Goal: Transaction & Acquisition: Purchase product/service

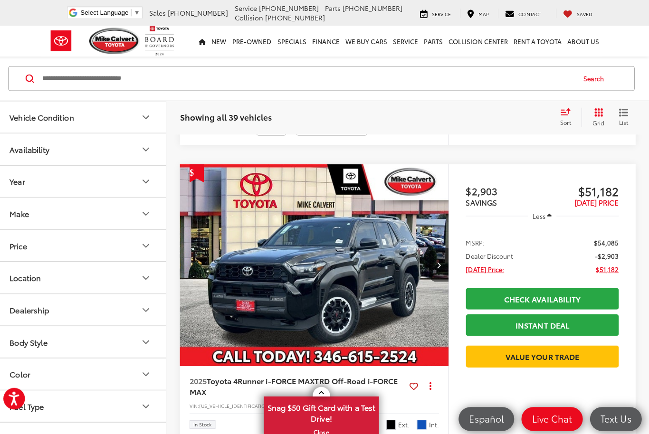
scroll to position [1761, 0]
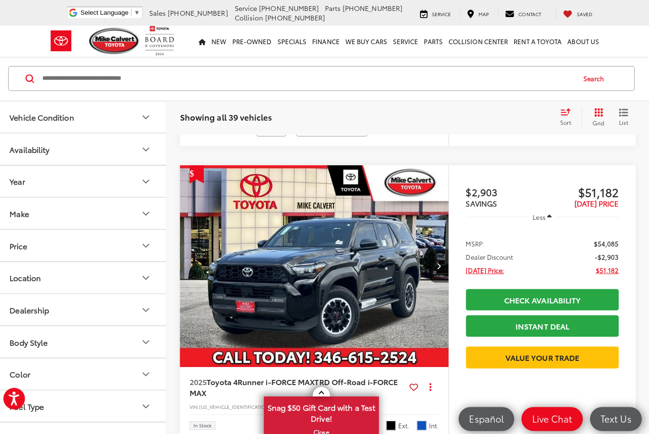
click at [352, 301] on img "2025 Toyota 4Runner i-FORCE MAX TRD Off-Road i-FORCE MAX 0" at bounding box center [317, 264] width 267 height 200
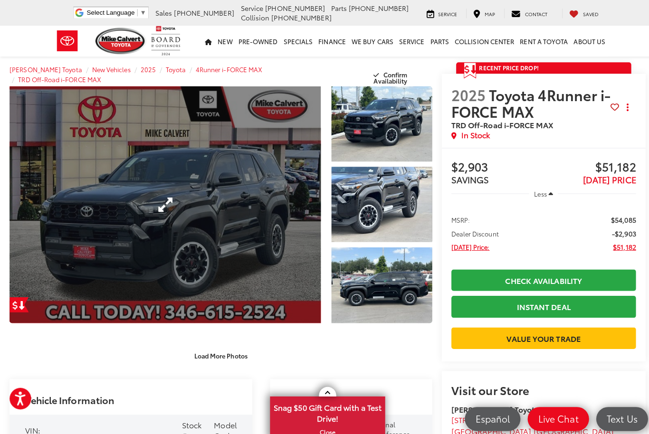
click at [207, 217] on link "Expand Photo 0" at bounding box center [163, 202] width 308 height 235
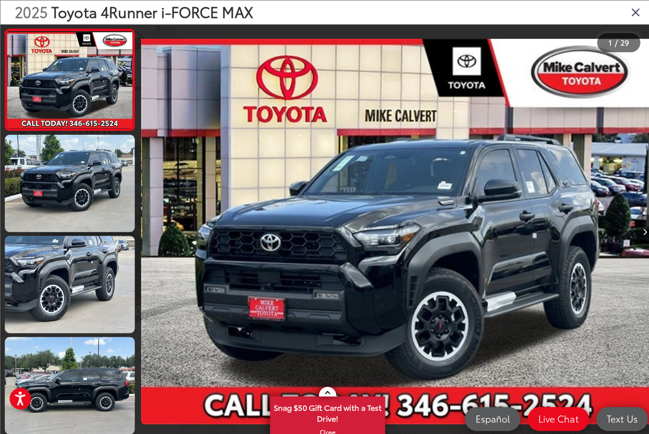
click at [633, 240] on button "Next image" at bounding box center [638, 229] width 19 height 33
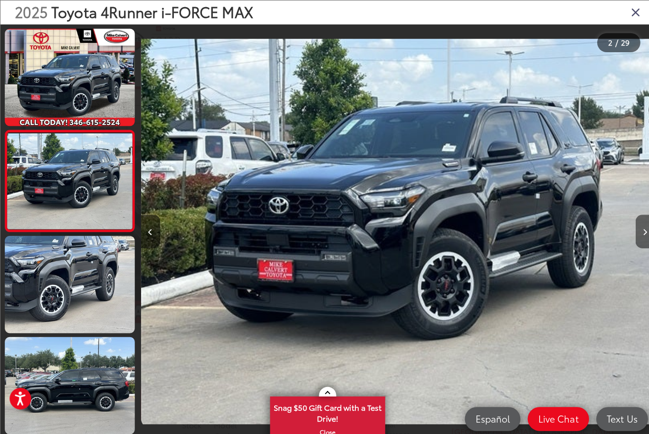
click at [637, 233] on icon "Next image" at bounding box center [639, 230] width 4 height 7
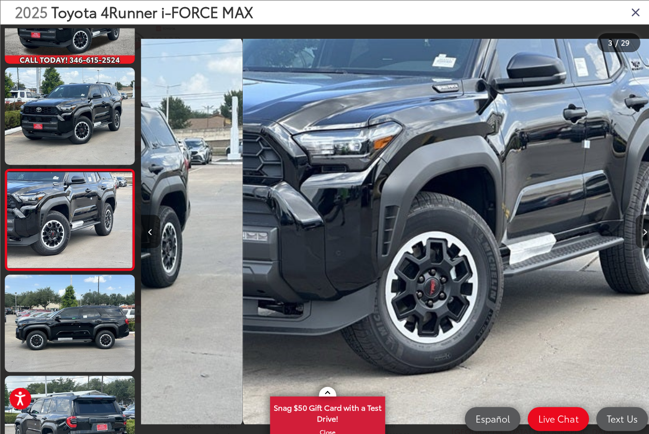
scroll to position [78, 0]
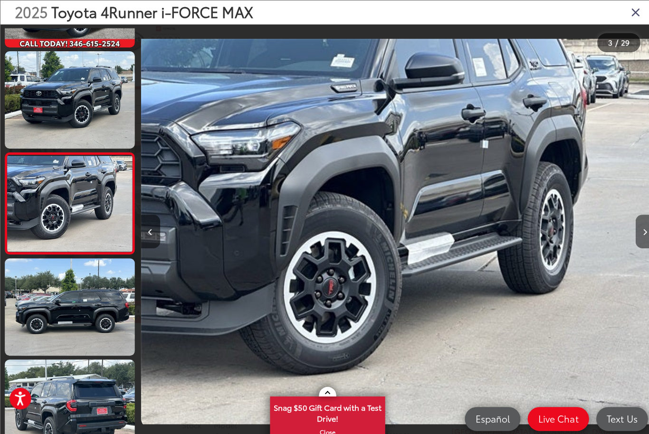
click at [638, 233] on icon "Next image" at bounding box center [639, 230] width 4 height 7
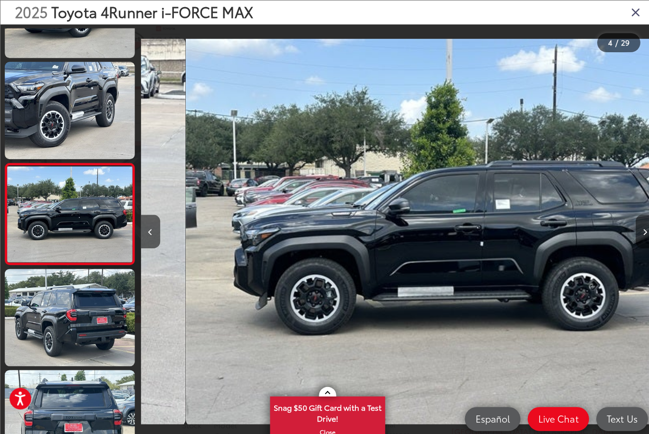
scroll to position [178, 0]
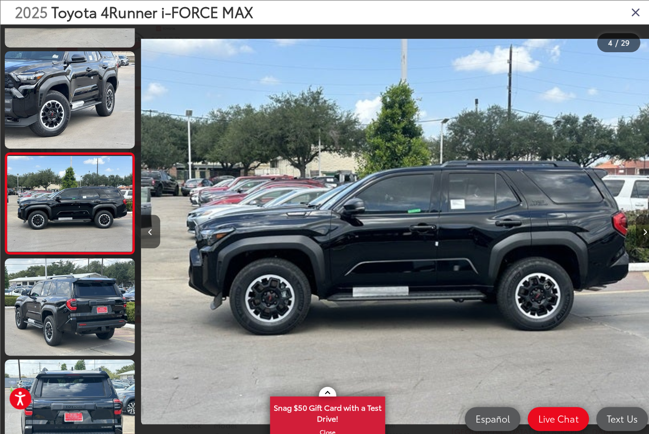
click at [638, 233] on icon "Next image" at bounding box center [639, 230] width 4 height 7
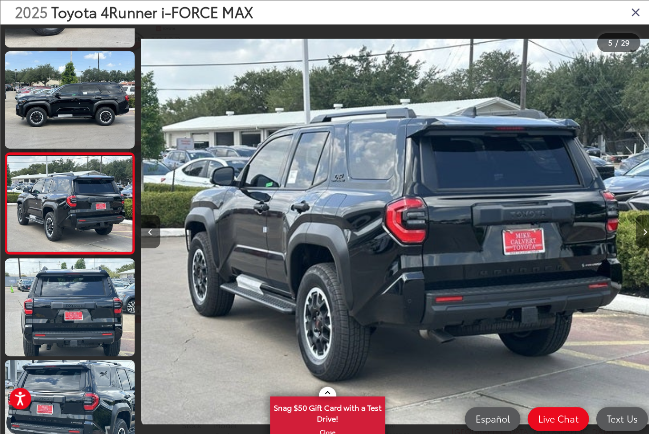
scroll to position [278, 0]
click at [638, 233] on icon "Next image" at bounding box center [639, 230] width 4 height 7
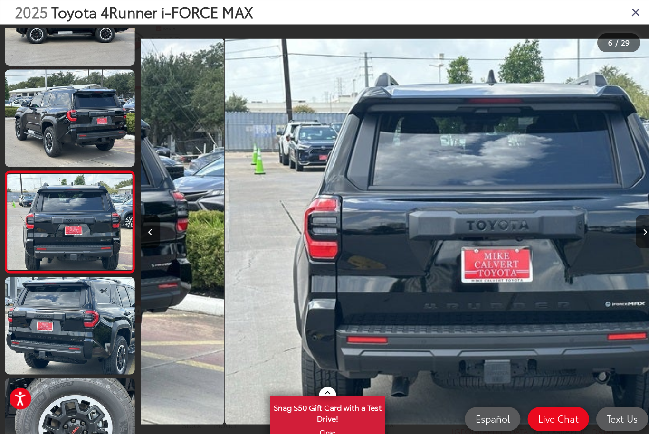
scroll to position [378, 0]
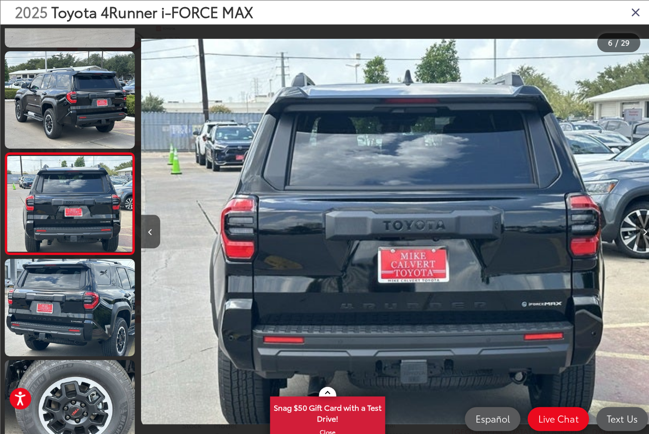
click at [637, 233] on icon "Next image" at bounding box center [639, 230] width 4 height 7
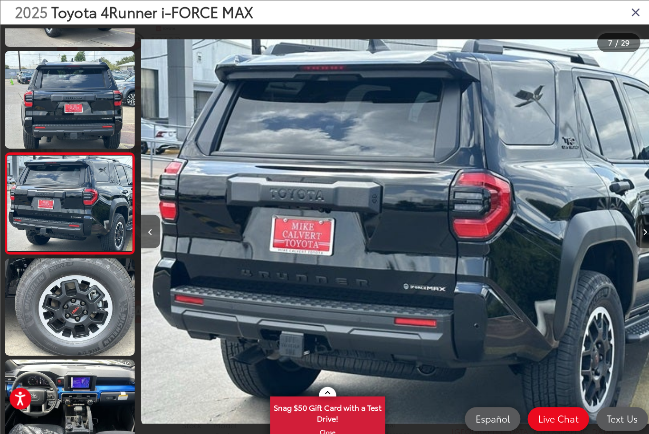
scroll to position [479, 0]
click at [641, 233] on icon "Next image" at bounding box center [639, 230] width 4 height 7
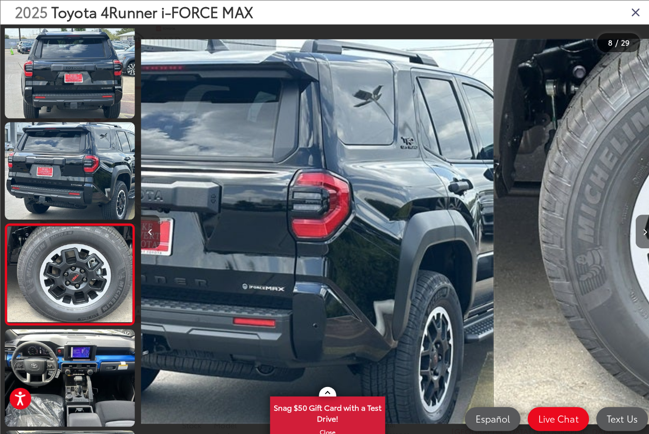
scroll to position [0, 0]
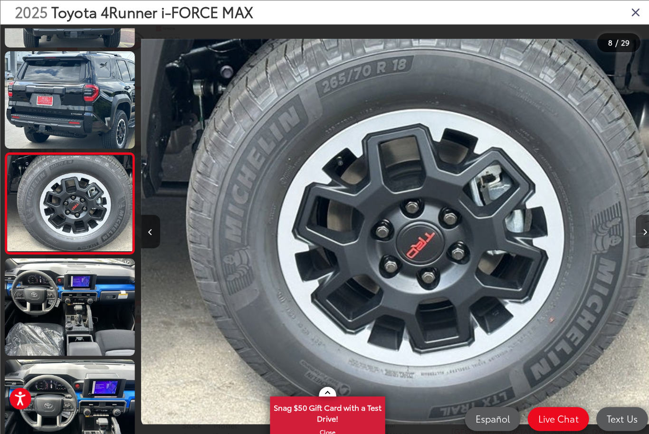
click at [641, 241] on button "Next image" at bounding box center [638, 229] width 19 height 33
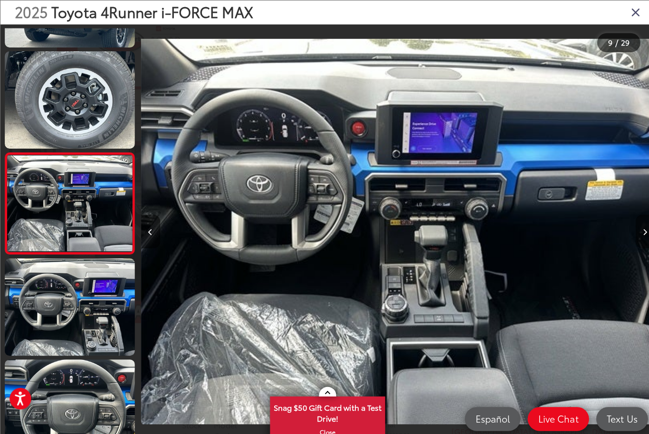
click at [637, 233] on icon "Next image" at bounding box center [639, 230] width 4 height 7
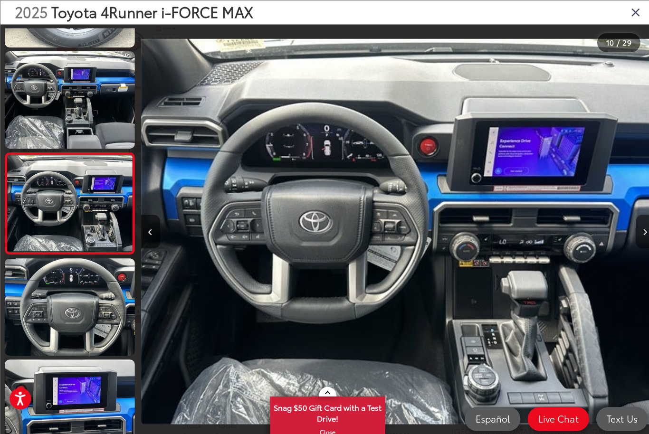
click at [639, 233] on icon "Next image" at bounding box center [639, 230] width 4 height 7
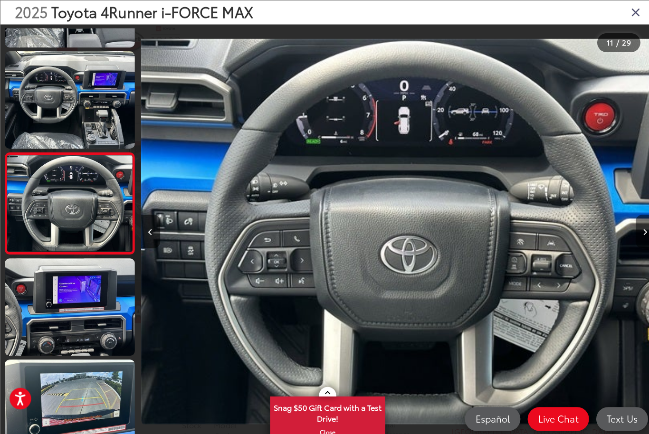
click at [637, 233] on icon "Next image" at bounding box center [639, 230] width 4 height 7
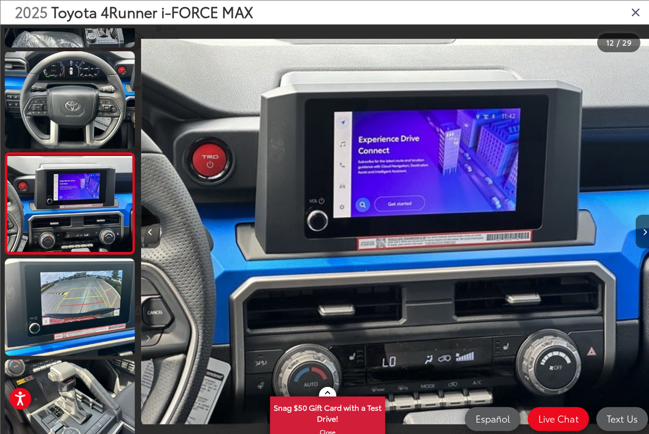
click at [639, 233] on icon "Next image" at bounding box center [639, 230] width 4 height 7
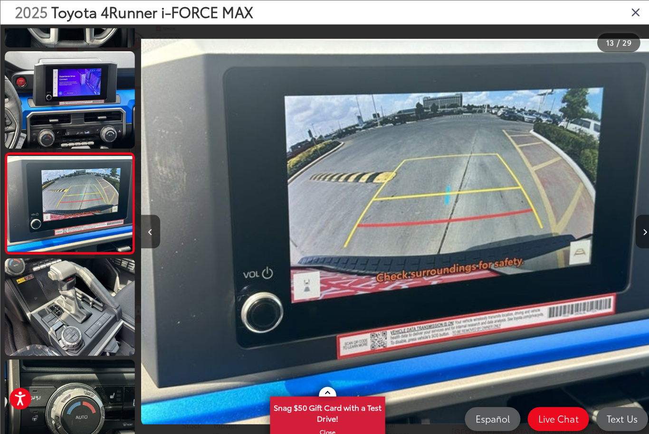
click at [640, 233] on icon "Next image" at bounding box center [639, 230] width 4 height 7
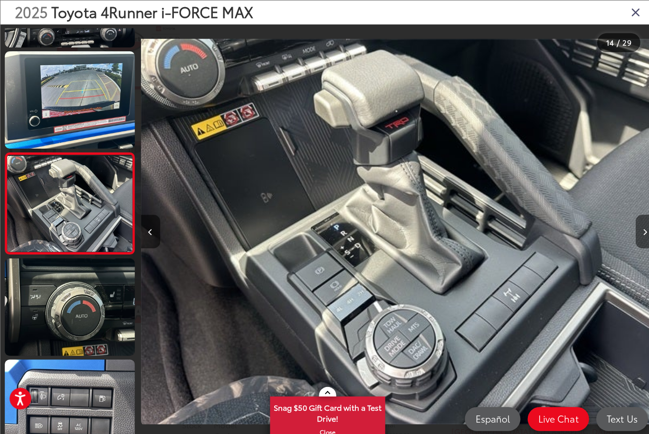
click at [637, 233] on icon "Next image" at bounding box center [639, 230] width 4 height 7
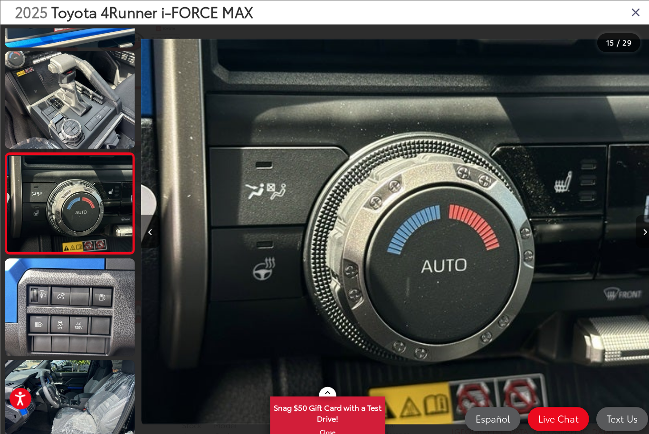
click at [640, 233] on icon "Next image" at bounding box center [639, 230] width 4 height 7
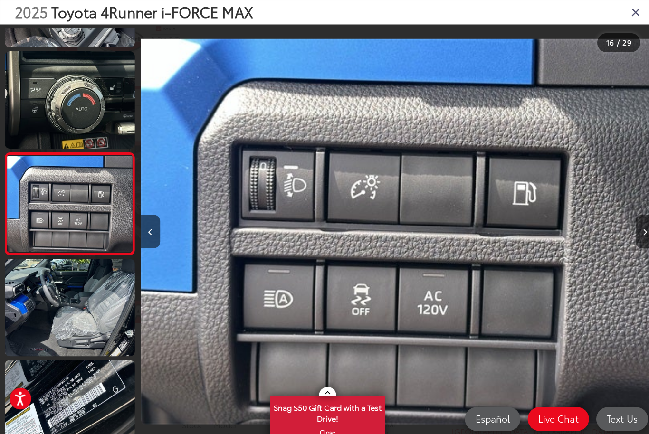
click at [637, 233] on icon "Next image" at bounding box center [639, 230] width 4 height 7
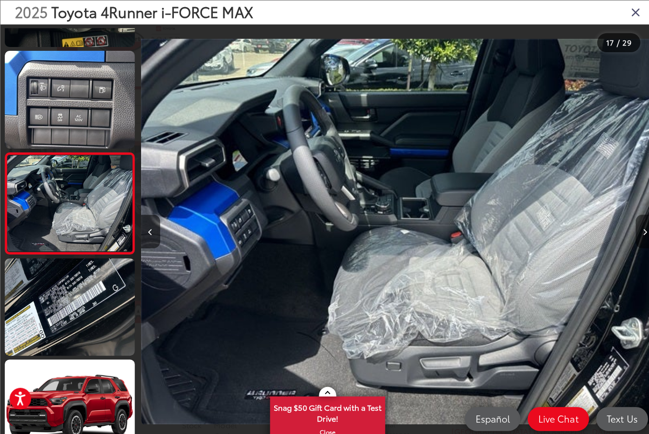
click at [636, 243] on button "Next image" at bounding box center [638, 229] width 19 height 33
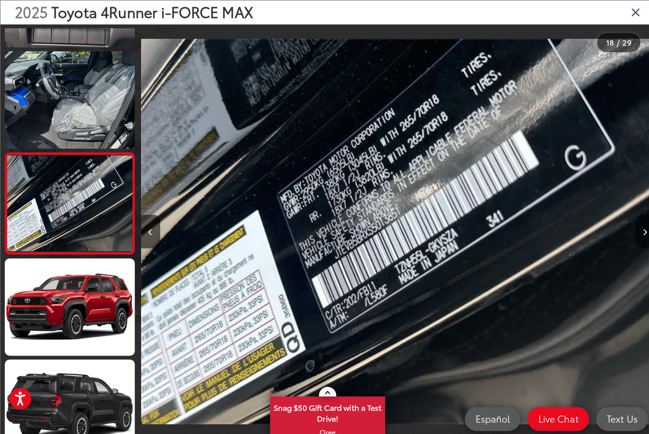
click at [638, 233] on icon "Next image" at bounding box center [639, 230] width 4 height 7
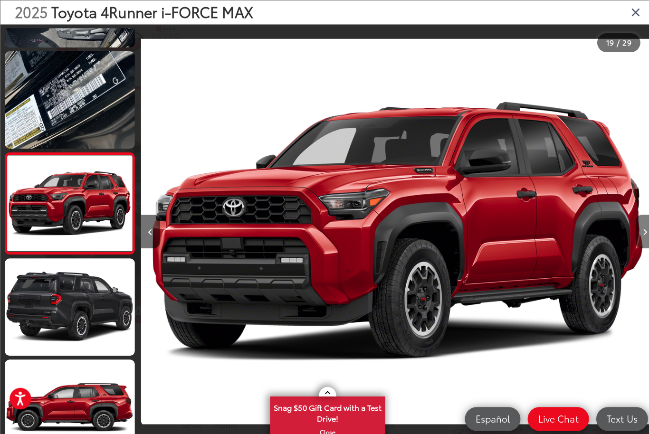
click at [641, 233] on icon "Next image" at bounding box center [639, 230] width 4 height 7
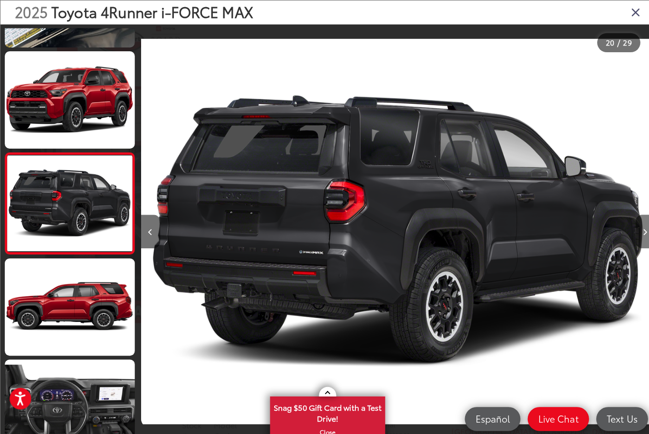
click at [641, 239] on button "Next image" at bounding box center [638, 229] width 19 height 33
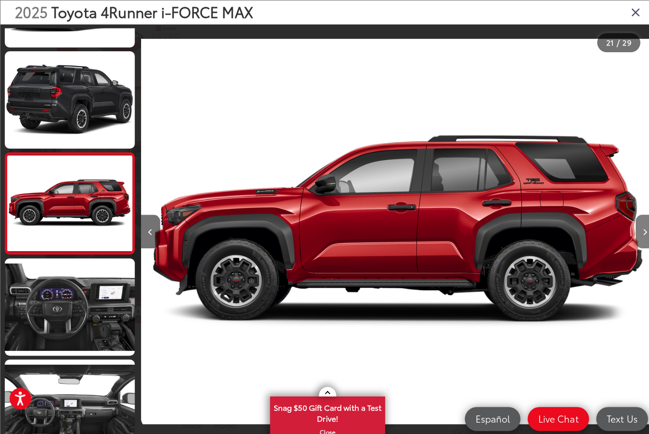
click at [638, 233] on icon "Next image" at bounding box center [639, 230] width 4 height 7
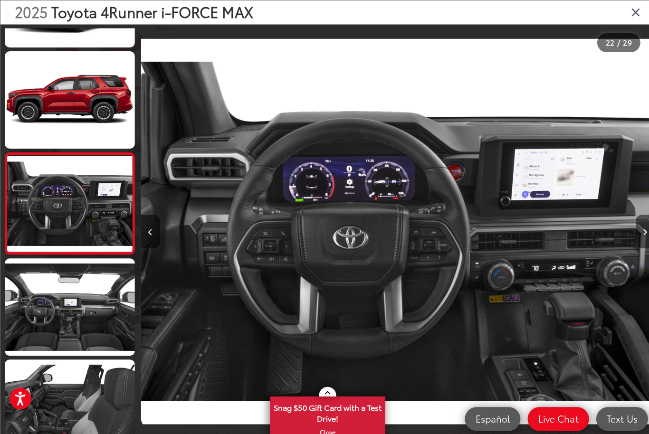
click at [638, 233] on icon "Next image" at bounding box center [639, 230] width 4 height 7
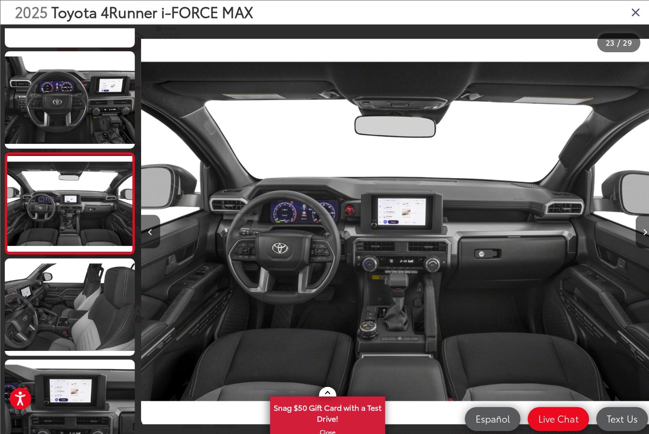
click at [626, 12] on icon "Close gallery" at bounding box center [628, 12] width 9 height 12
